Goal: Transaction & Acquisition: Book appointment/travel/reservation

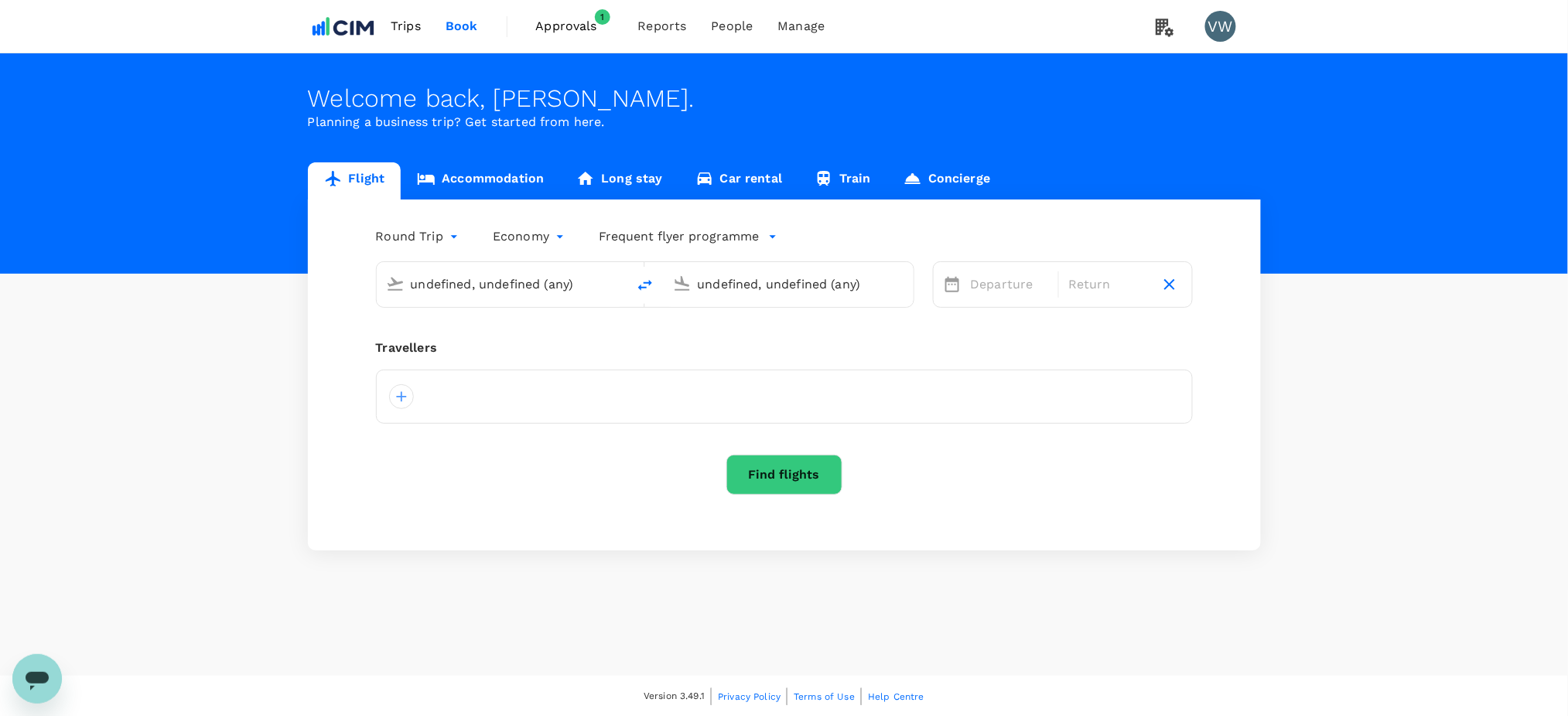
type input "London Heathrow (LHR)"
type input "[GEOGRAPHIC_DATA] (DUB)"
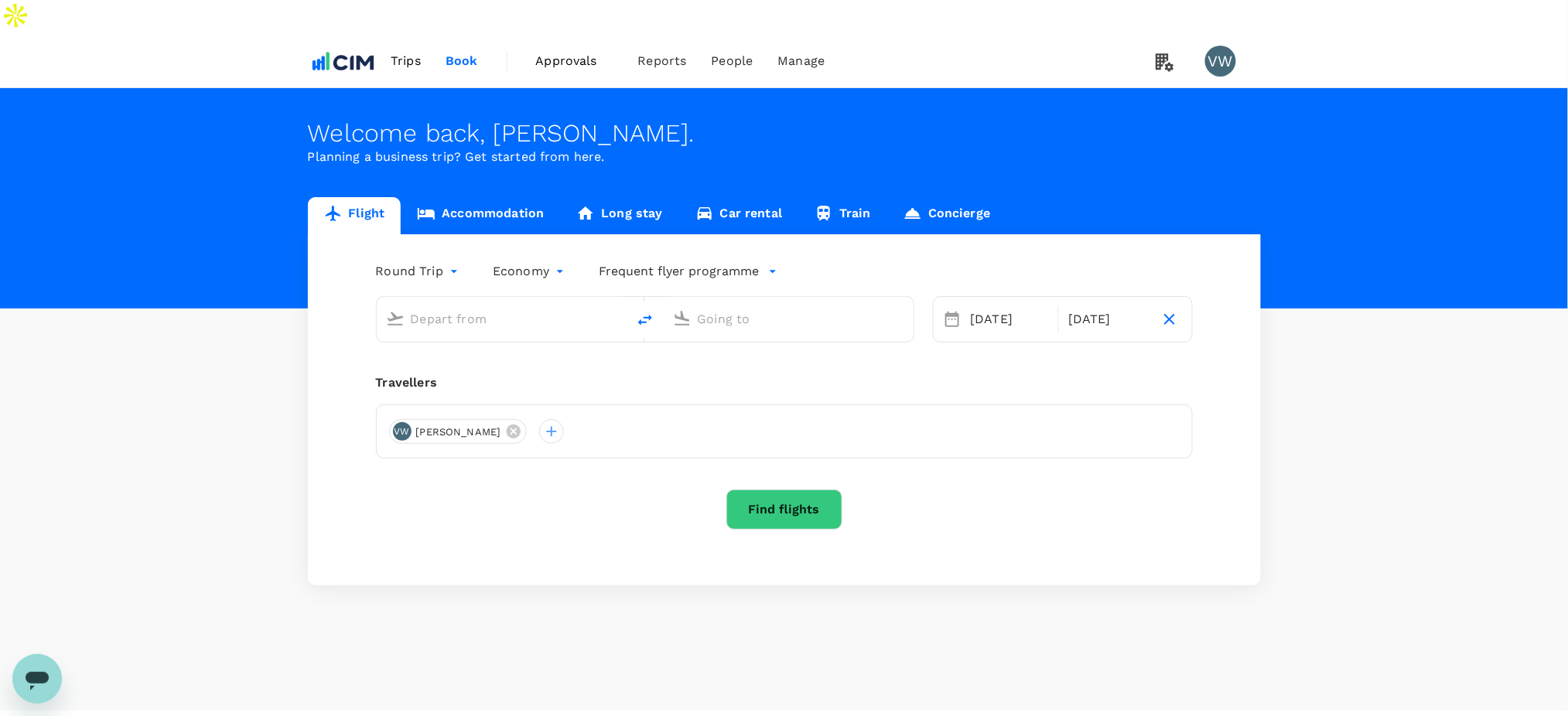
type input "oneway"
type input "London Heathrow (LHR)"
type input "[GEOGRAPHIC_DATA] (DUB)"
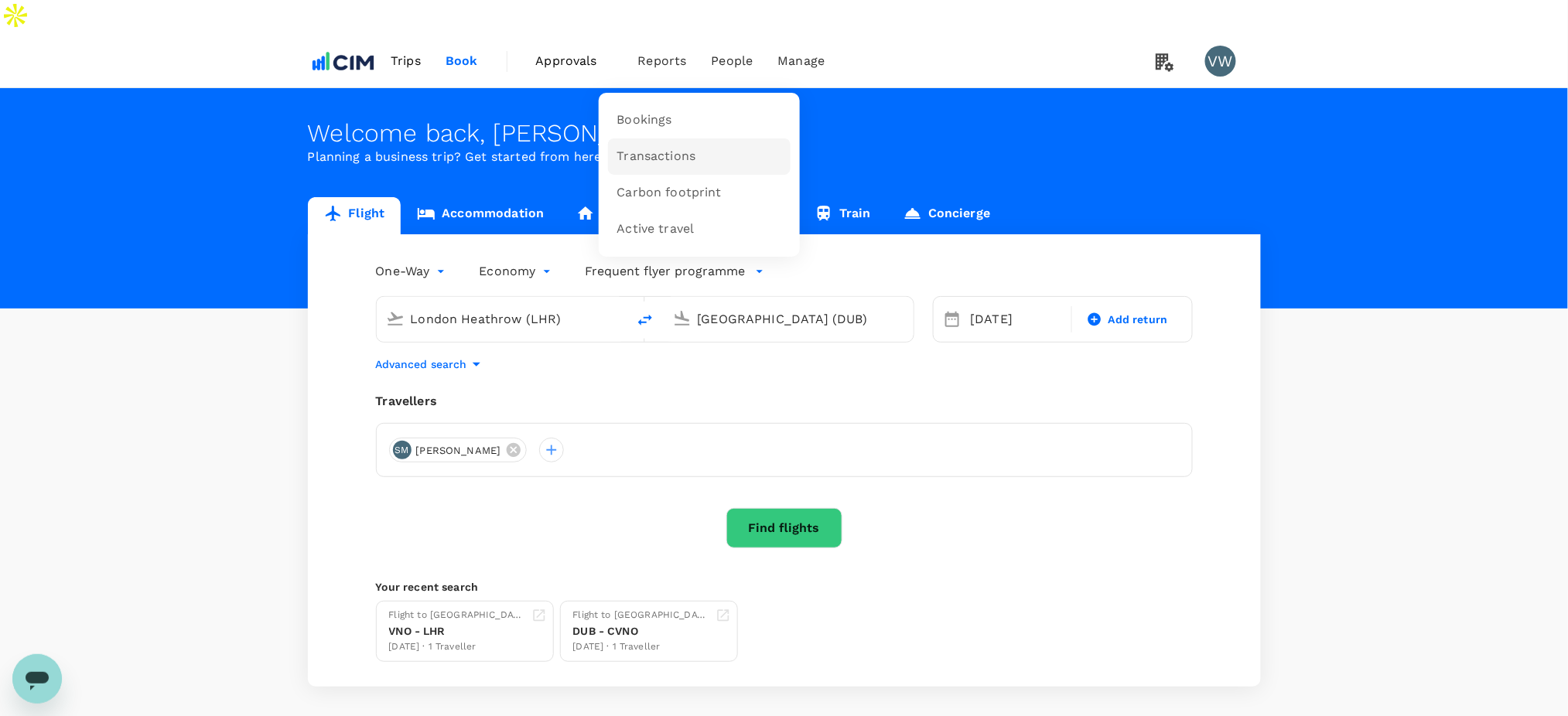
click at [638, 147] on span "Transactions" at bounding box center [657, 156] width 79 height 18
